Goal: Transaction & Acquisition: Purchase product/service

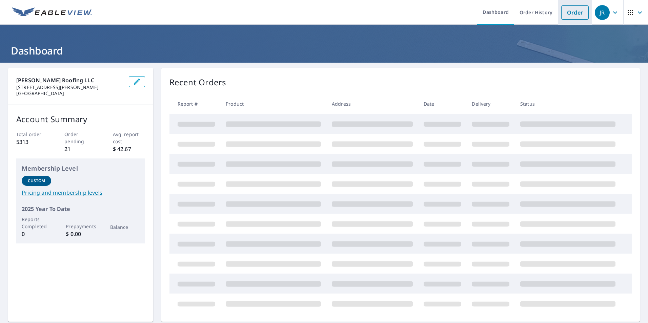
click at [574, 15] on link "Order" at bounding box center [574, 12] width 27 height 14
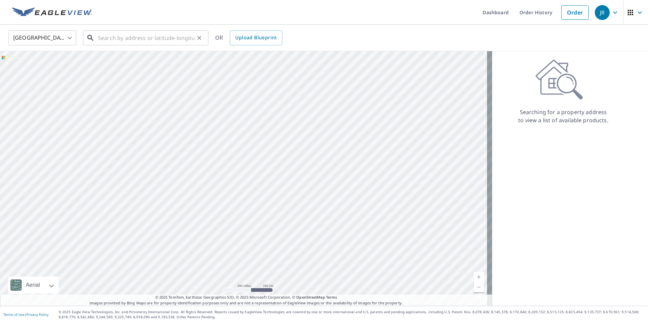
click at [141, 38] on input "text" at bounding box center [146, 37] width 97 height 19
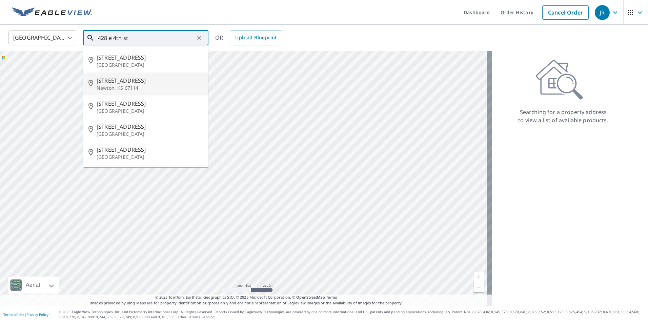
click at [130, 79] on span "[STREET_ADDRESS]" at bounding box center [150, 81] width 106 height 8
type input "[STREET_ADDRESS]"
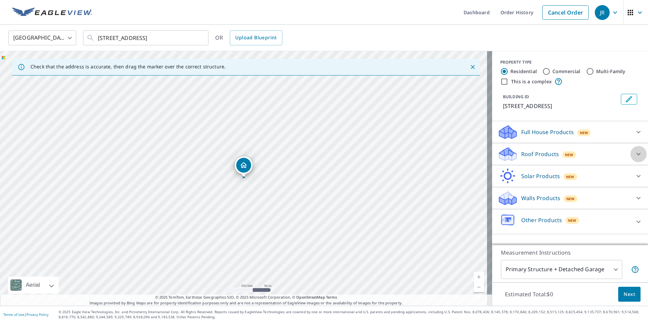
click at [636, 154] on icon at bounding box center [638, 154] width 4 height 2
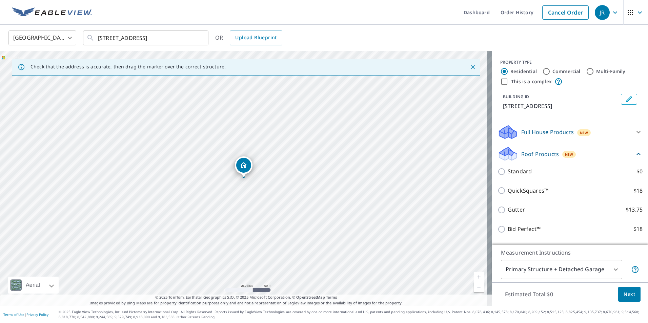
scroll to position [85, 0]
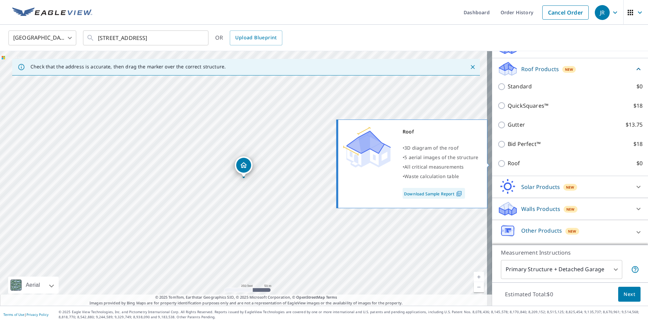
click at [498, 162] on input "Roof $0" at bounding box center [503, 164] width 10 height 8
checkbox input "true"
type input "3"
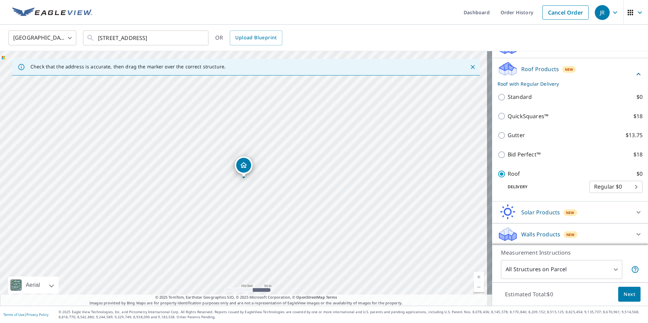
scroll to position [92, 0]
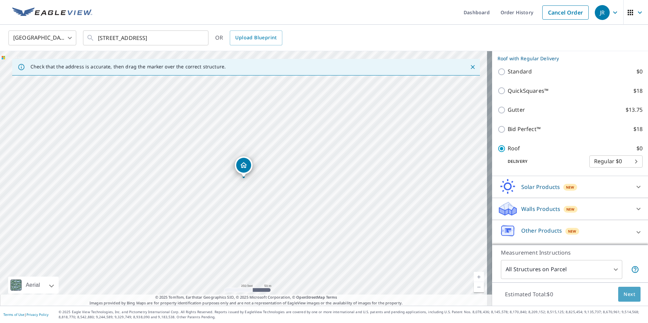
click at [624, 294] on span "Next" at bounding box center [630, 294] width 12 height 8
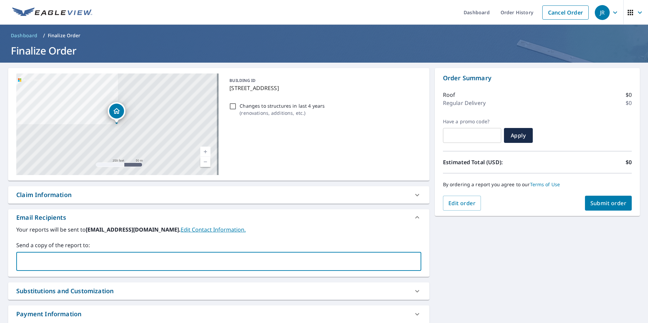
click at [52, 258] on input "text" at bounding box center [213, 261] width 389 height 13
type input "[PERSON_NAME][EMAIL_ADDRESS][DOMAIN_NAME]"
click at [206, 151] on link "Current Level 17, Zoom In" at bounding box center [205, 152] width 10 height 10
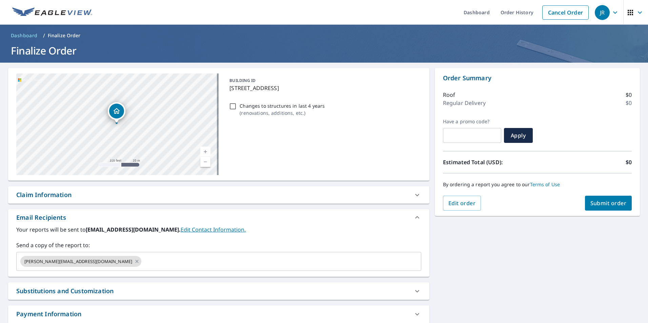
click at [205, 151] on link "Current Level 18, Zoom In" at bounding box center [205, 152] width 10 height 10
click at [205, 151] on link "Current Level 19, Zoom In" at bounding box center [205, 152] width 10 height 10
click at [603, 202] on span "Submit order" at bounding box center [608, 203] width 36 height 7
checkbox input "true"
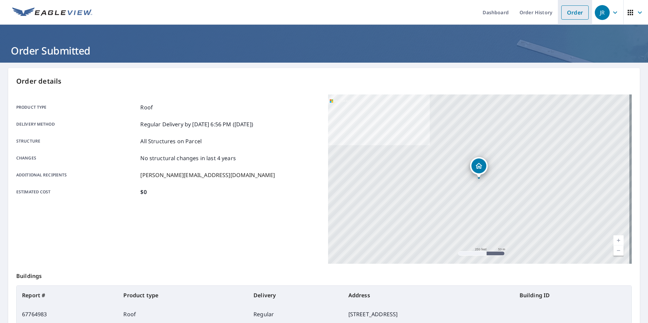
click at [574, 19] on link "Order" at bounding box center [574, 12] width 27 height 14
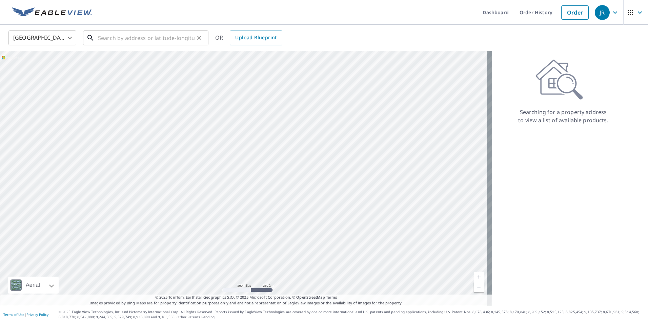
click at [168, 41] on input "text" at bounding box center [146, 37] width 97 height 19
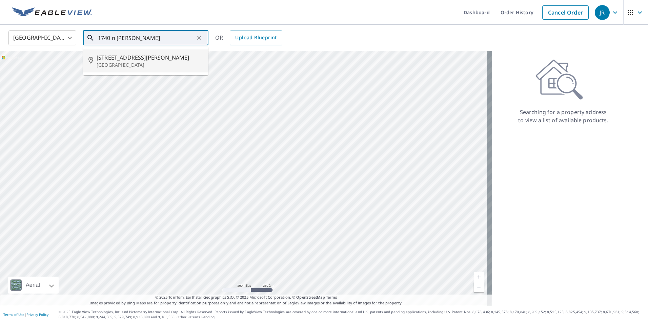
click at [130, 62] on p "[GEOGRAPHIC_DATA]" at bounding box center [150, 65] width 106 height 7
type input "[STREET_ADDRESS][PERSON_NAME]"
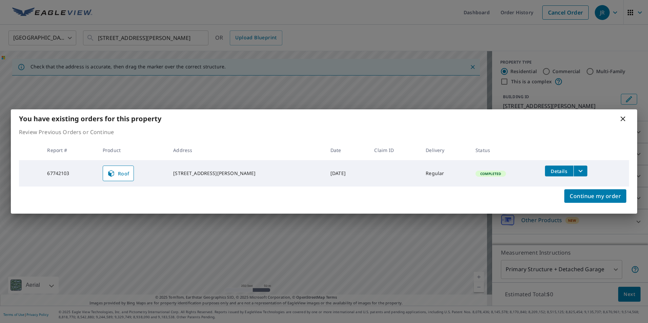
click at [576, 171] on icon "filesDropdownBtn-67742103" at bounding box center [580, 171] width 8 height 8
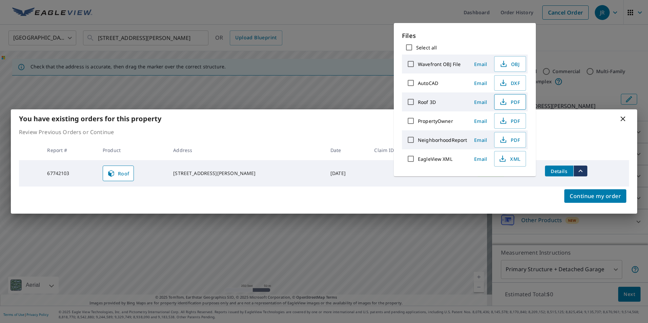
click at [514, 103] on span "PDF" at bounding box center [510, 102] width 22 height 8
click at [621, 118] on icon at bounding box center [623, 119] width 8 height 8
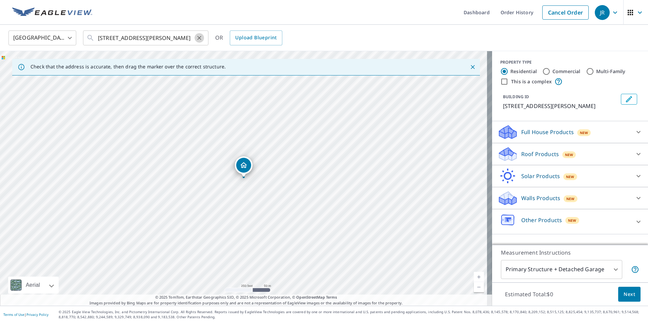
click at [200, 39] on icon "Clear" at bounding box center [199, 38] width 7 height 7
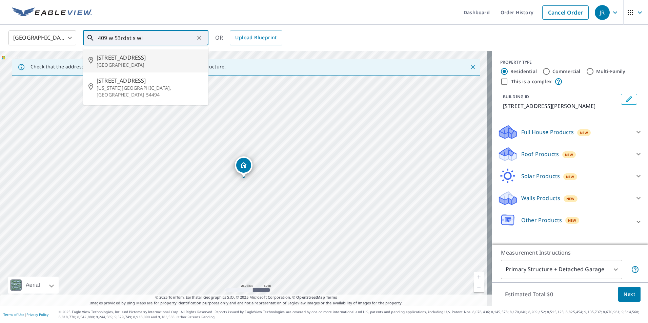
click at [139, 58] on span "[STREET_ADDRESS]" at bounding box center [150, 58] width 106 height 8
type input "[STREET_ADDRESS]"
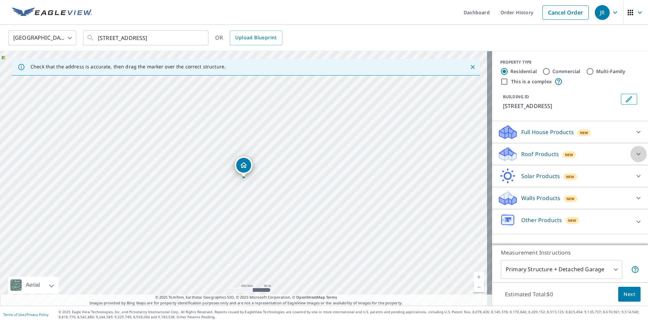
click at [634, 153] on icon at bounding box center [638, 154] width 8 height 8
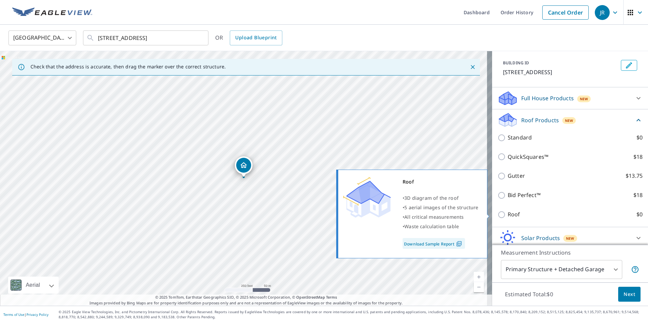
click at [498, 212] on input "Roof $0" at bounding box center [503, 215] width 10 height 8
checkbox input "true"
type input "3"
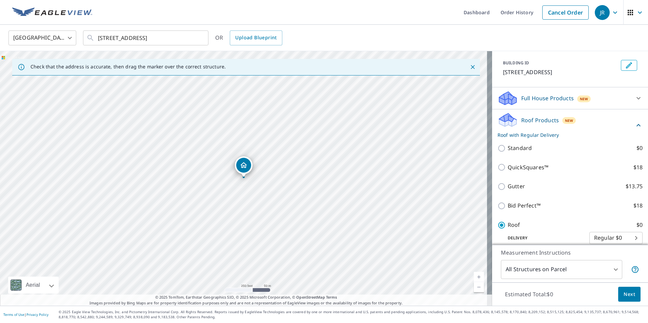
scroll to position [92, 0]
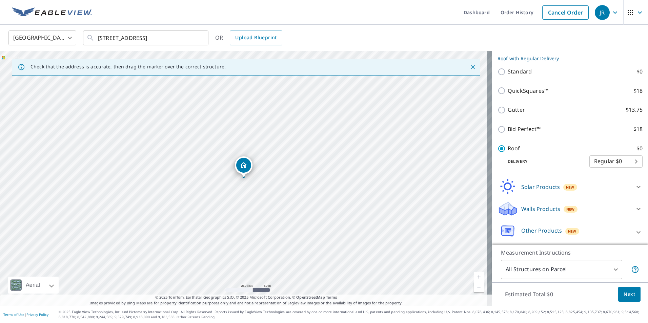
click at [624, 292] on span "Next" at bounding box center [630, 294] width 12 height 8
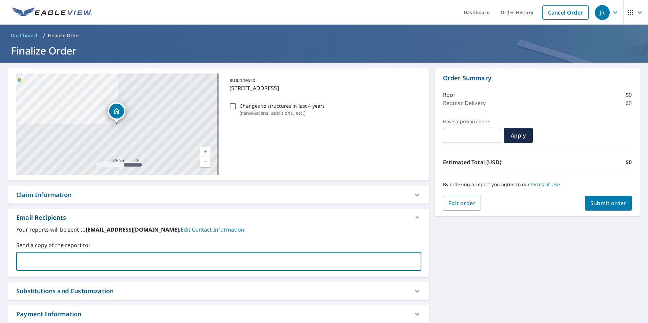
click at [81, 261] on input "text" at bounding box center [213, 261] width 389 height 13
type input "[PERSON_NAME][EMAIL_ADDRESS][DOMAIN_NAME]"
click at [607, 205] on span "Submit order" at bounding box center [608, 203] width 36 height 7
checkbox input "true"
